Goal: Task Accomplishment & Management: Manage account settings

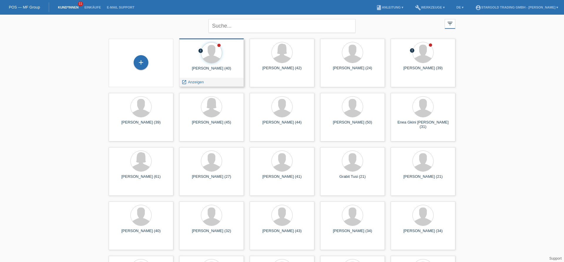
click at [228, 84] on div "launch Anzeigen" at bounding box center [212, 82] width 64 height 9
click at [201, 82] on span "Anzeigen" at bounding box center [196, 82] width 16 height 4
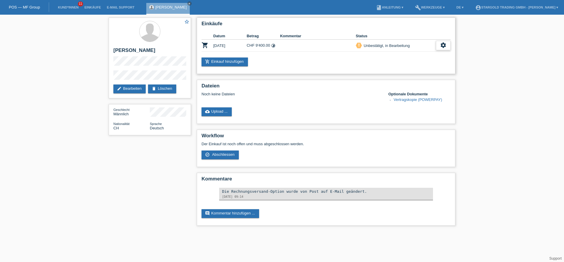
click at [447, 49] on div "settings" at bounding box center [443, 45] width 15 height 9
click at [402, 71] on span "Abschliessen" at bounding box center [397, 72] width 24 height 7
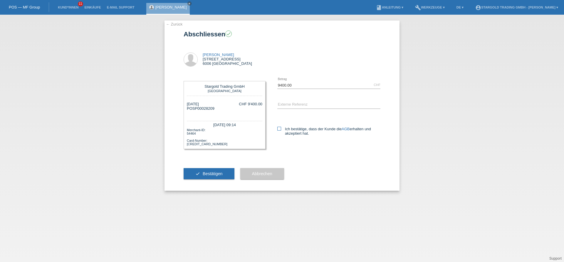
click at [285, 131] on label "Ich bestätige, dass der Kunde die AGB erhalten und akzeptiert hat." at bounding box center [328, 131] width 103 height 9
click at [281, 131] on input "Ich bestätige, dass der Kunde die AGB erhalten und akzeptiert hat." at bounding box center [279, 129] width 4 height 4
checkbox input "true"
click at [210, 176] on span "Bestätigen" at bounding box center [213, 174] width 20 height 5
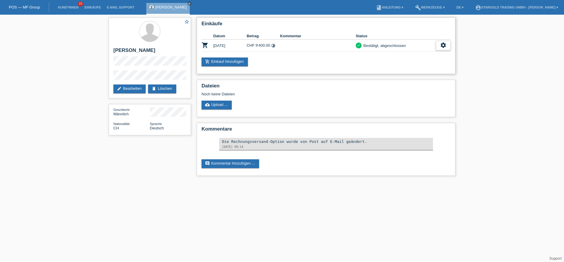
click at [442, 47] on icon "settings" at bounding box center [443, 45] width 6 height 6
click at [408, 74] on span "Vertrag herunterladen" at bounding box center [399, 72] width 39 height 7
click at [444, 41] on div "settings" at bounding box center [443, 45] width 15 height 9
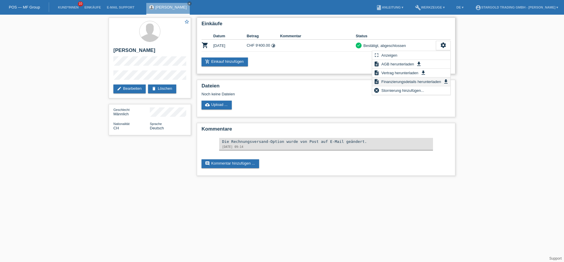
click at [415, 84] on span "Finanzierungsdetails herunterladen" at bounding box center [410, 81] width 61 height 7
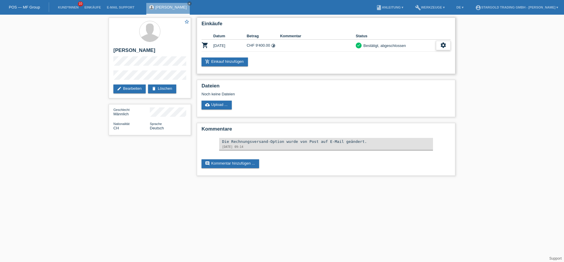
click at [448, 48] on div "settings" at bounding box center [443, 45] width 15 height 9
click at [412, 62] on span "AGB herunterladen" at bounding box center [397, 64] width 34 height 7
click at [111, 54] on div "star_border David Burch edit Bearbeiten delete Löschen" at bounding box center [150, 58] width 82 height 81
